Goal: Task Accomplishment & Management: Complete application form

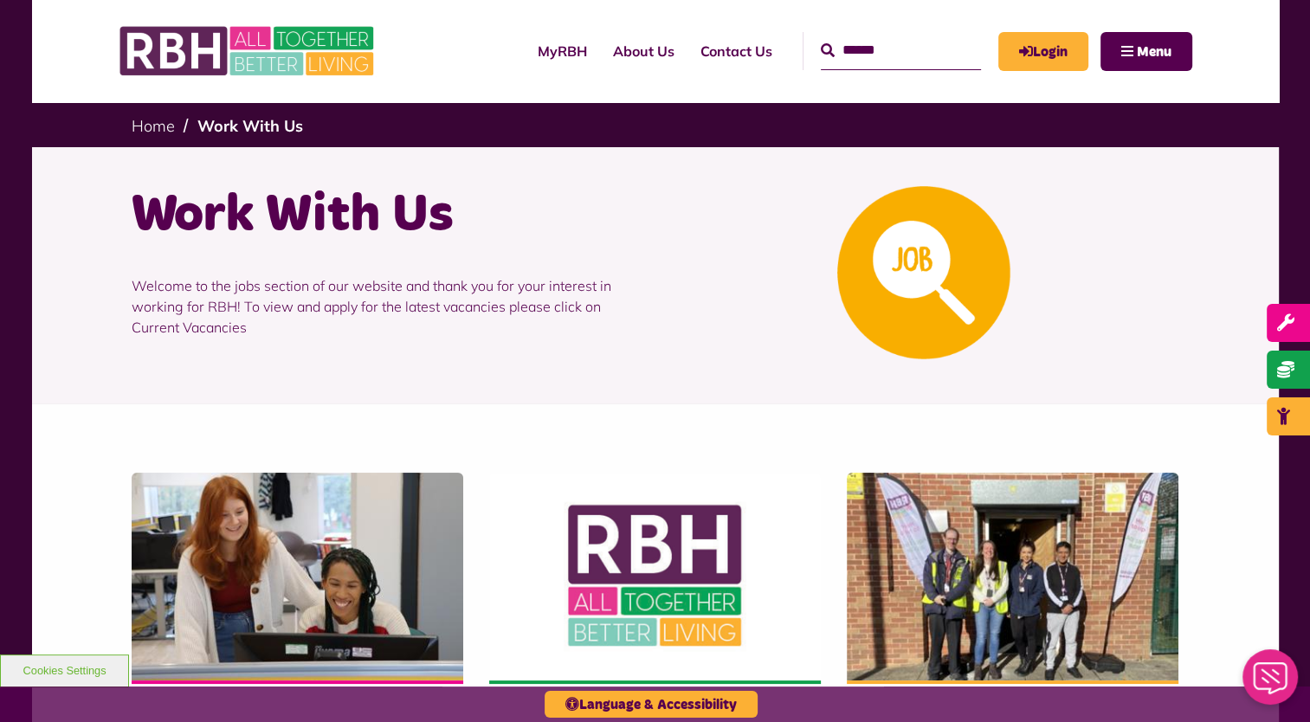
click at [903, 248] on img at bounding box center [923, 272] width 173 height 173
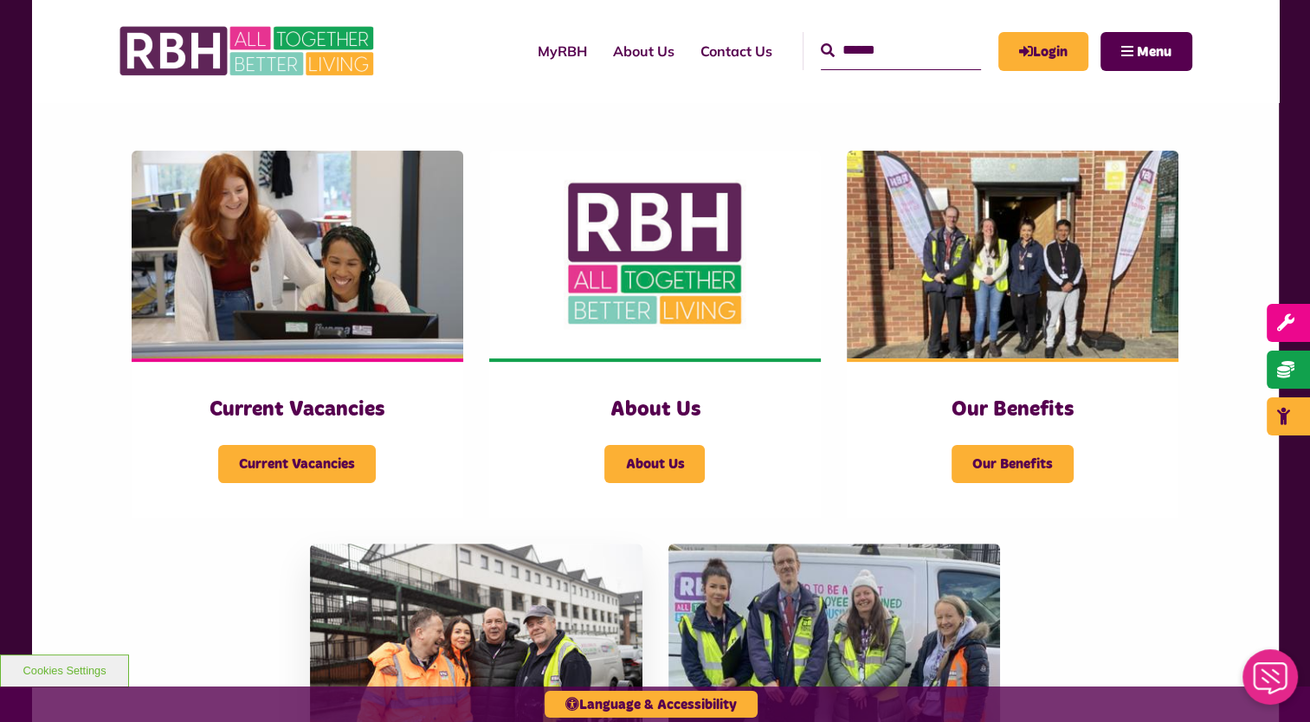
scroll to position [260, 0]
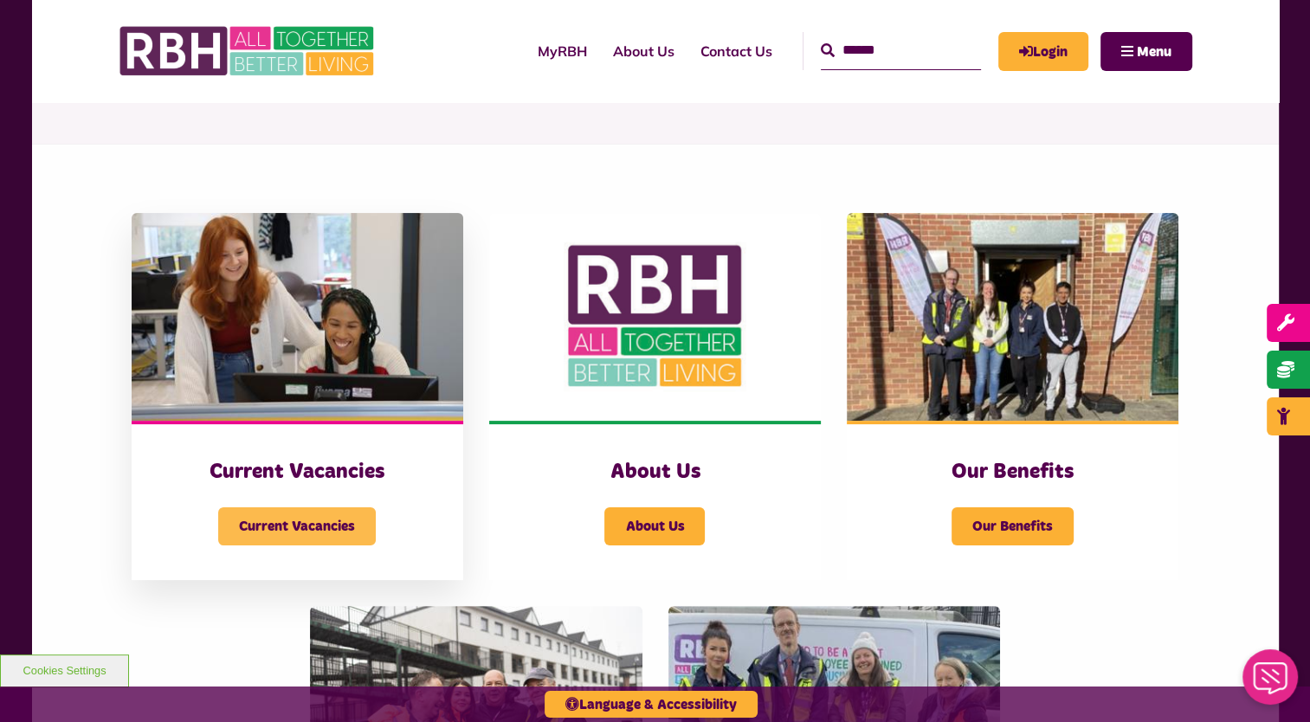
click at [309, 511] on span "Current Vacancies" at bounding box center [297, 526] width 158 height 38
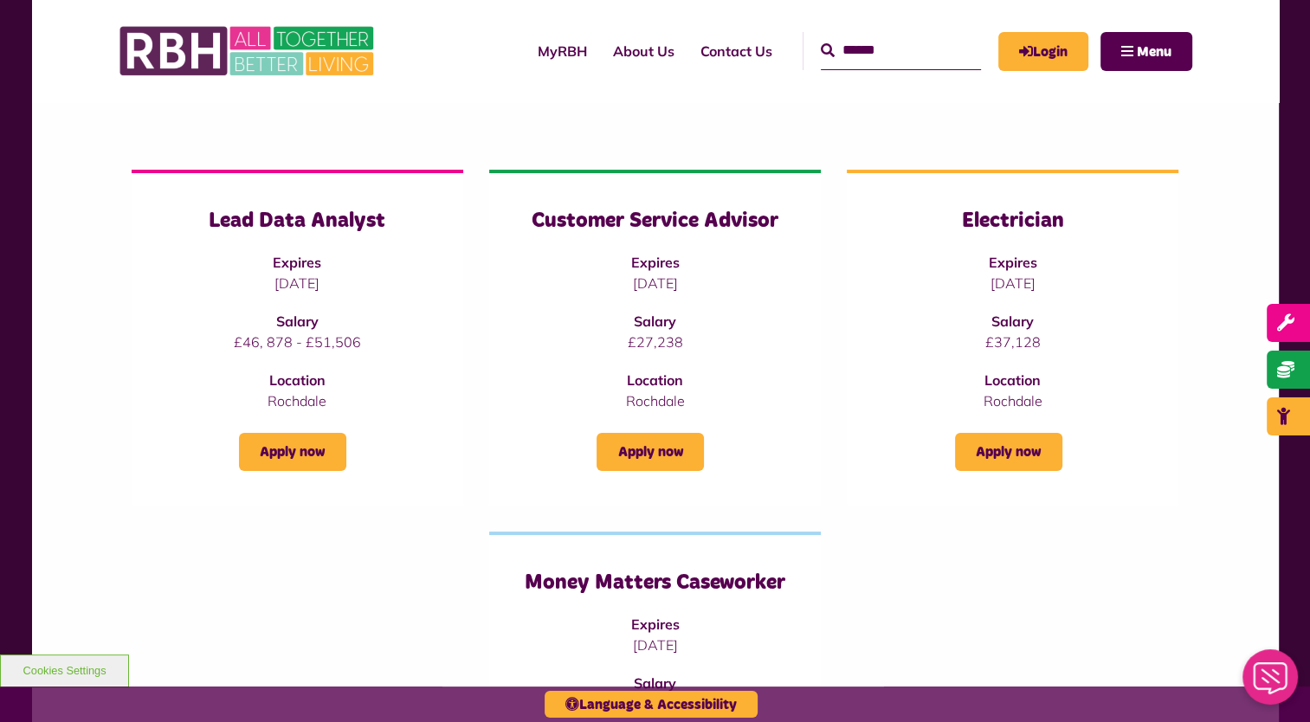
scroll to position [87, 0]
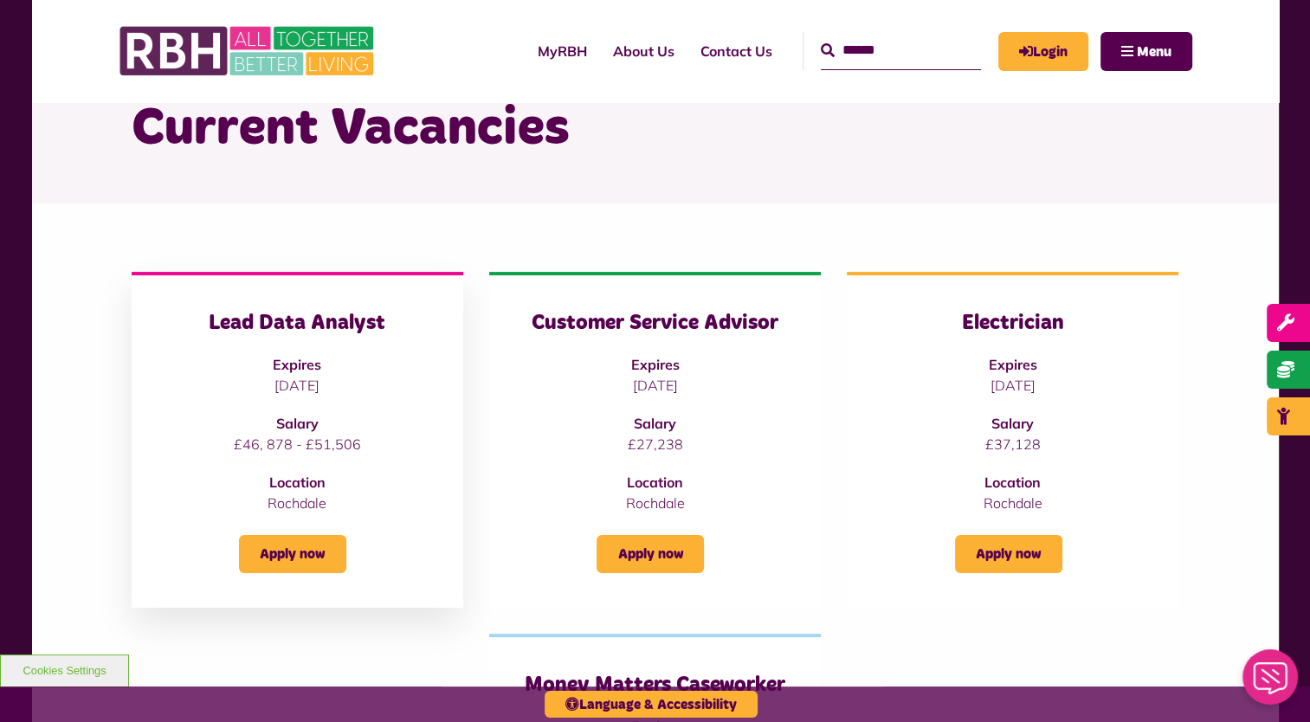
click at [303, 324] on h3 "Lead Data Analyst" at bounding box center [297, 323] width 262 height 27
click at [287, 555] on link "Apply now" at bounding box center [292, 554] width 107 height 38
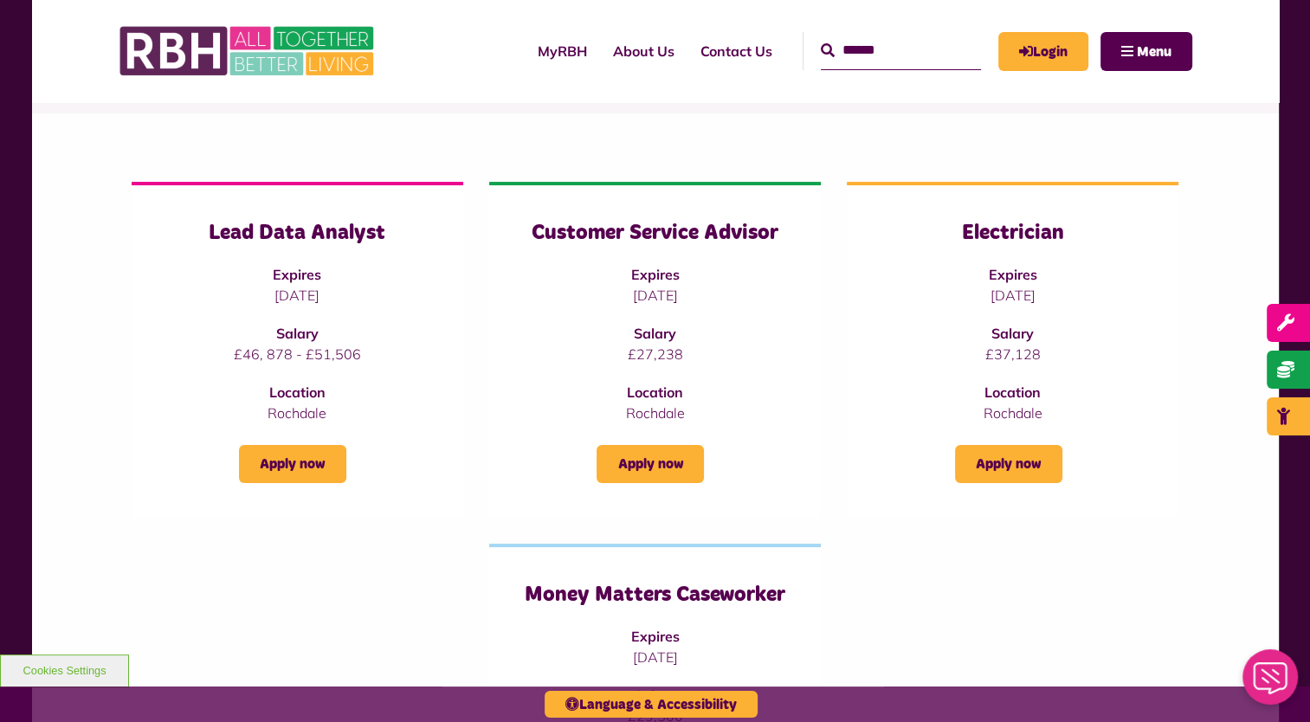
scroll to position [173, 0]
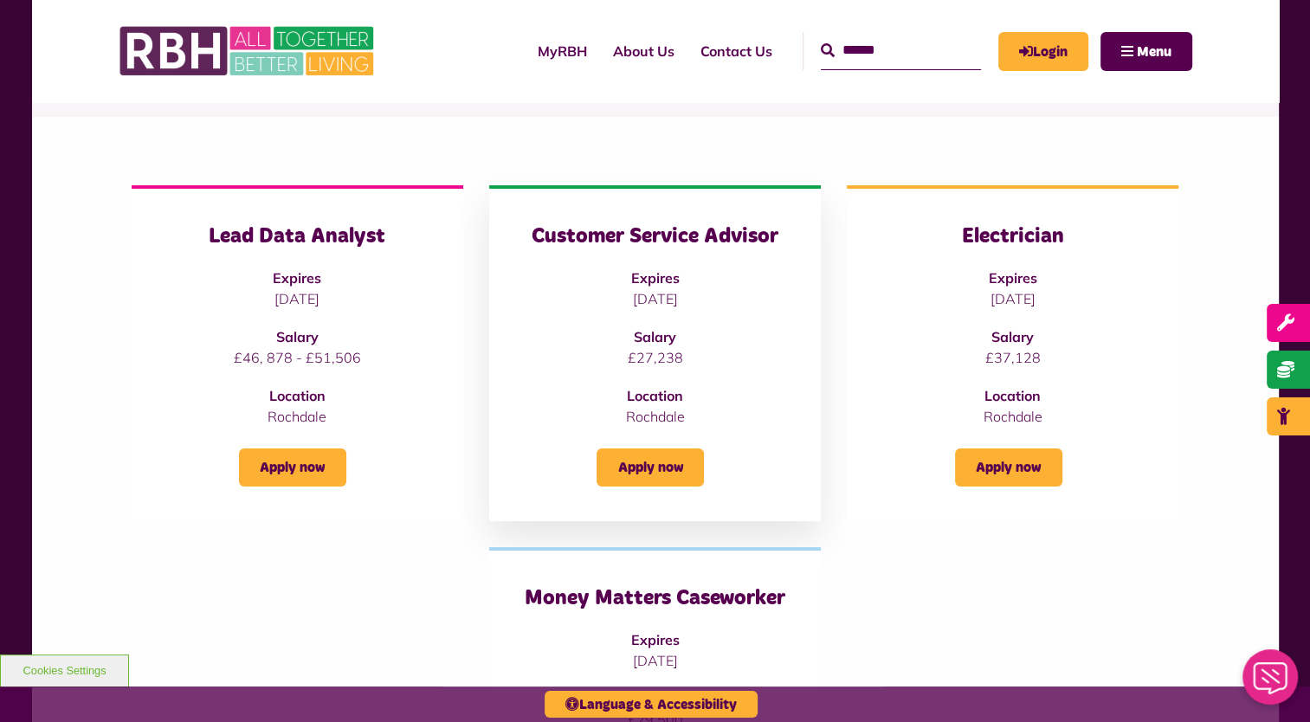
click at [609, 240] on h3 "Customer Service Advisor" at bounding box center [655, 236] width 262 height 27
click at [668, 233] on h3 "Customer Service Advisor" at bounding box center [655, 236] width 262 height 27
click at [661, 457] on link "Apply now" at bounding box center [650, 467] width 107 height 38
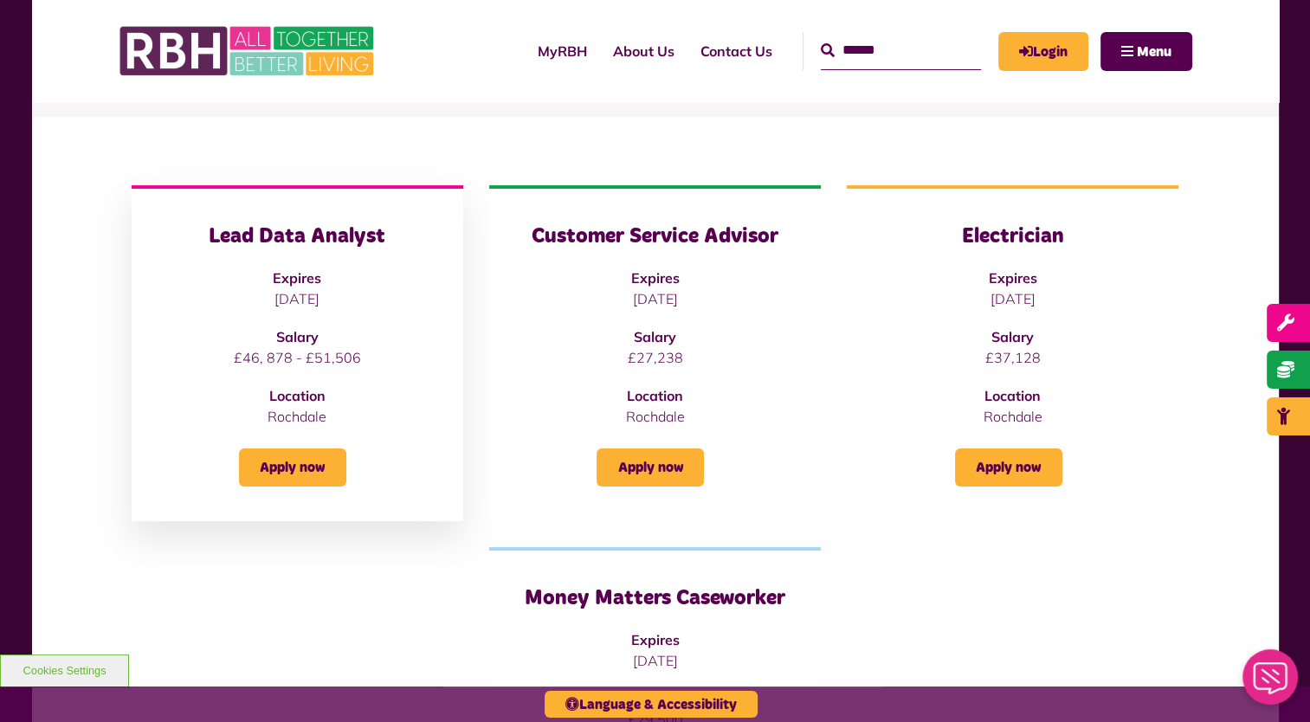
click at [281, 229] on h3 "Lead Data Analyst" at bounding box center [297, 236] width 262 height 27
click at [303, 325] on div "Lead Data Analyst Expires 09/10/2025 Salary £46, 878 - £51,506 Location Rochdale" at bounding box center [297, 324] width 262 height 203
click at [303, 233] on h3 "Lead Data Analyst" at bounding box center [297, 236] width 262 height 27
click at [324, 477] on link "Apply now" at bounding box center [292, 467] width 107 height 38
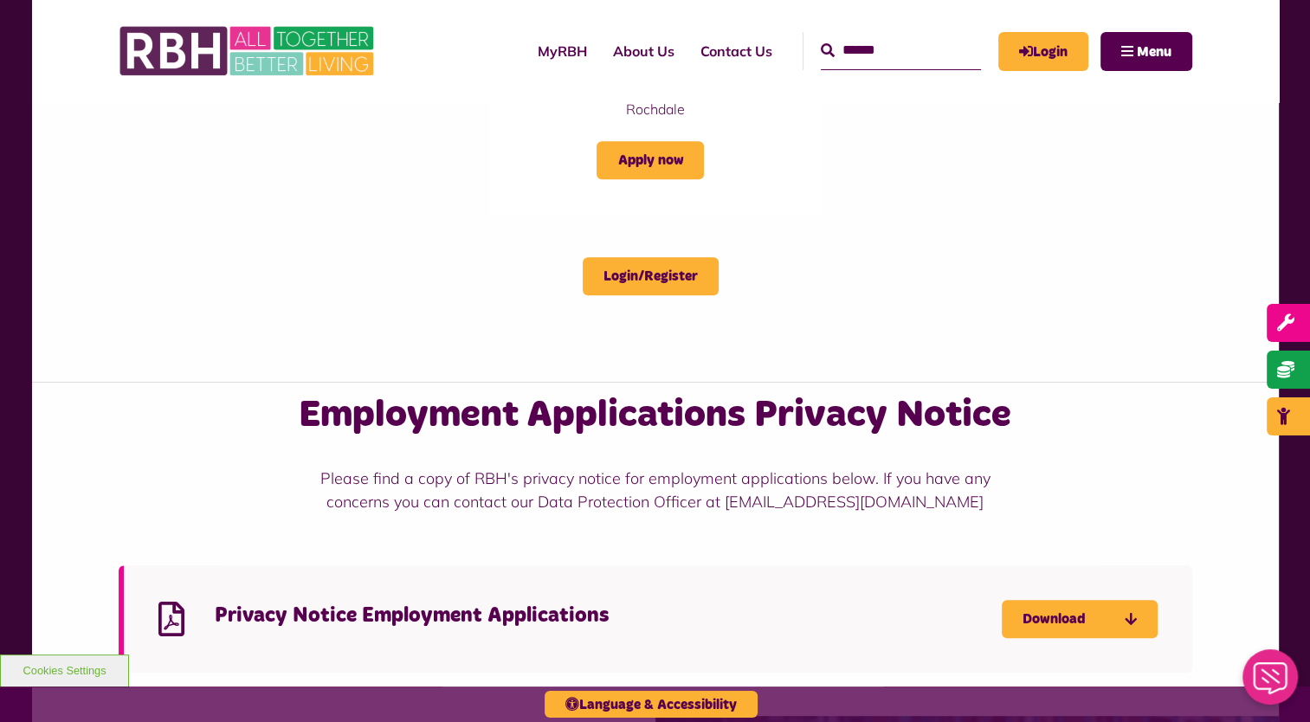
scroll to position [606, 0]
